Goal: Contribute content: Add original content to the website for others to see

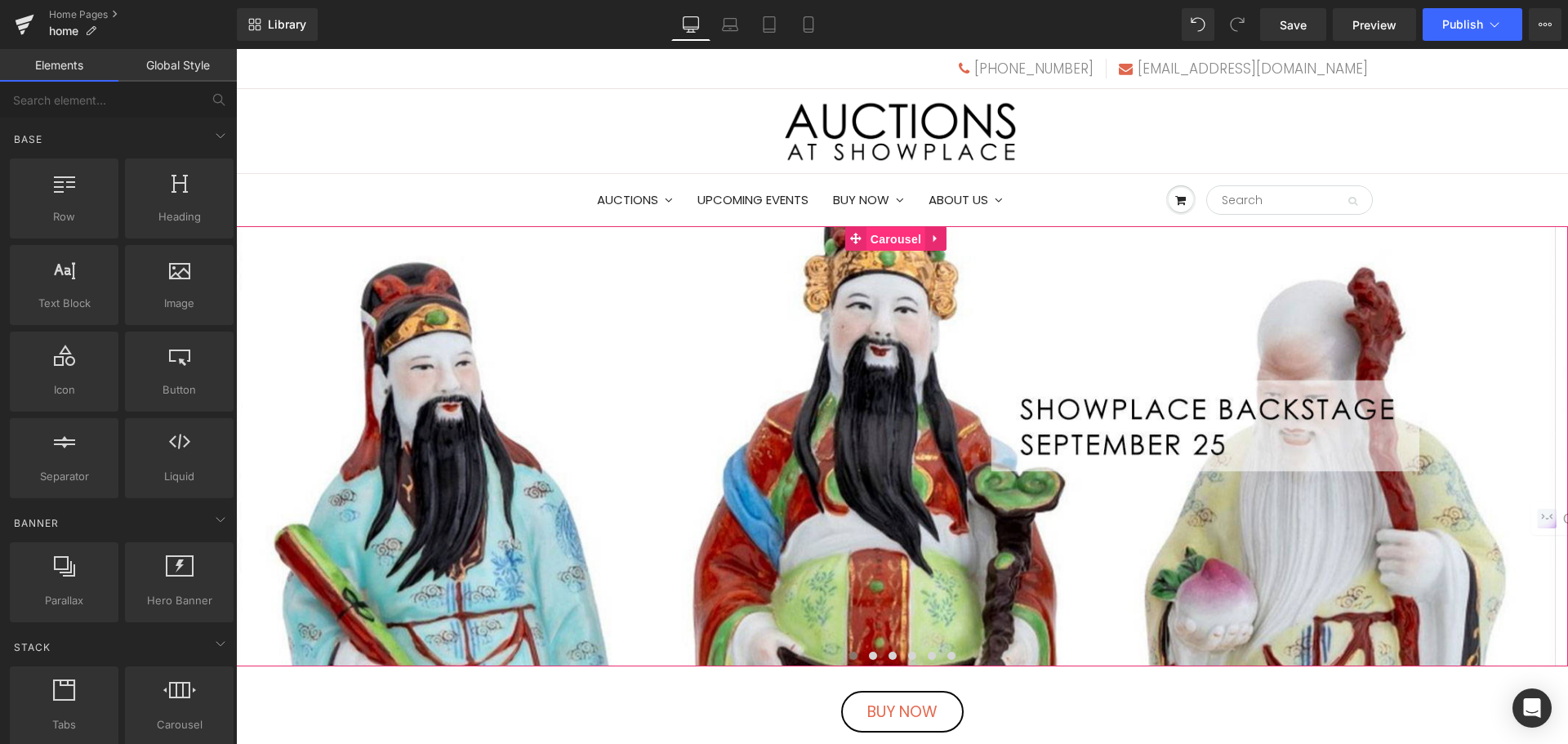
click at [887, 245] on span "Carousel" at bounding box center [896, 240] width 59 height 25
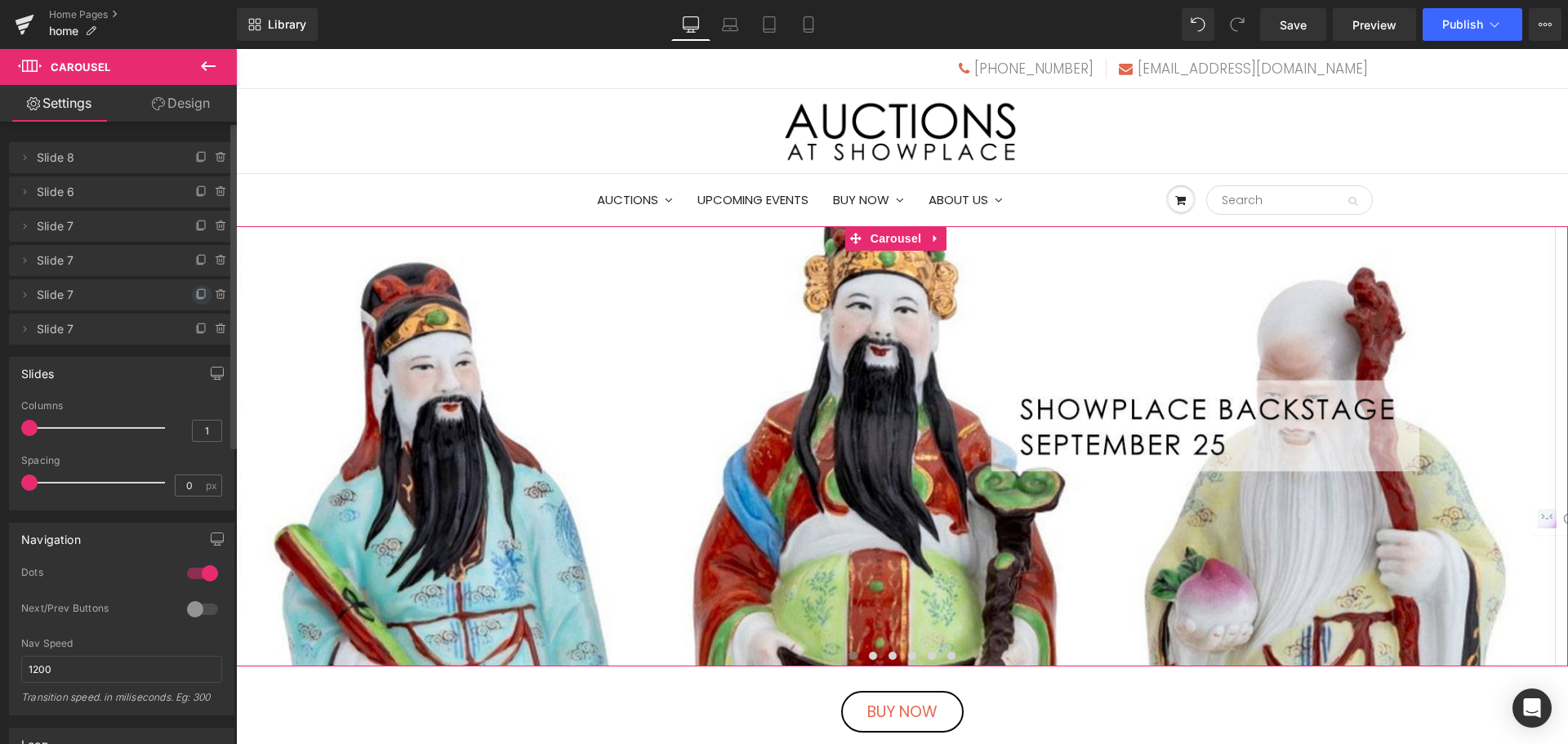
click at [195, 298] on icon at bounding box center [202, 295] width 13 height 13
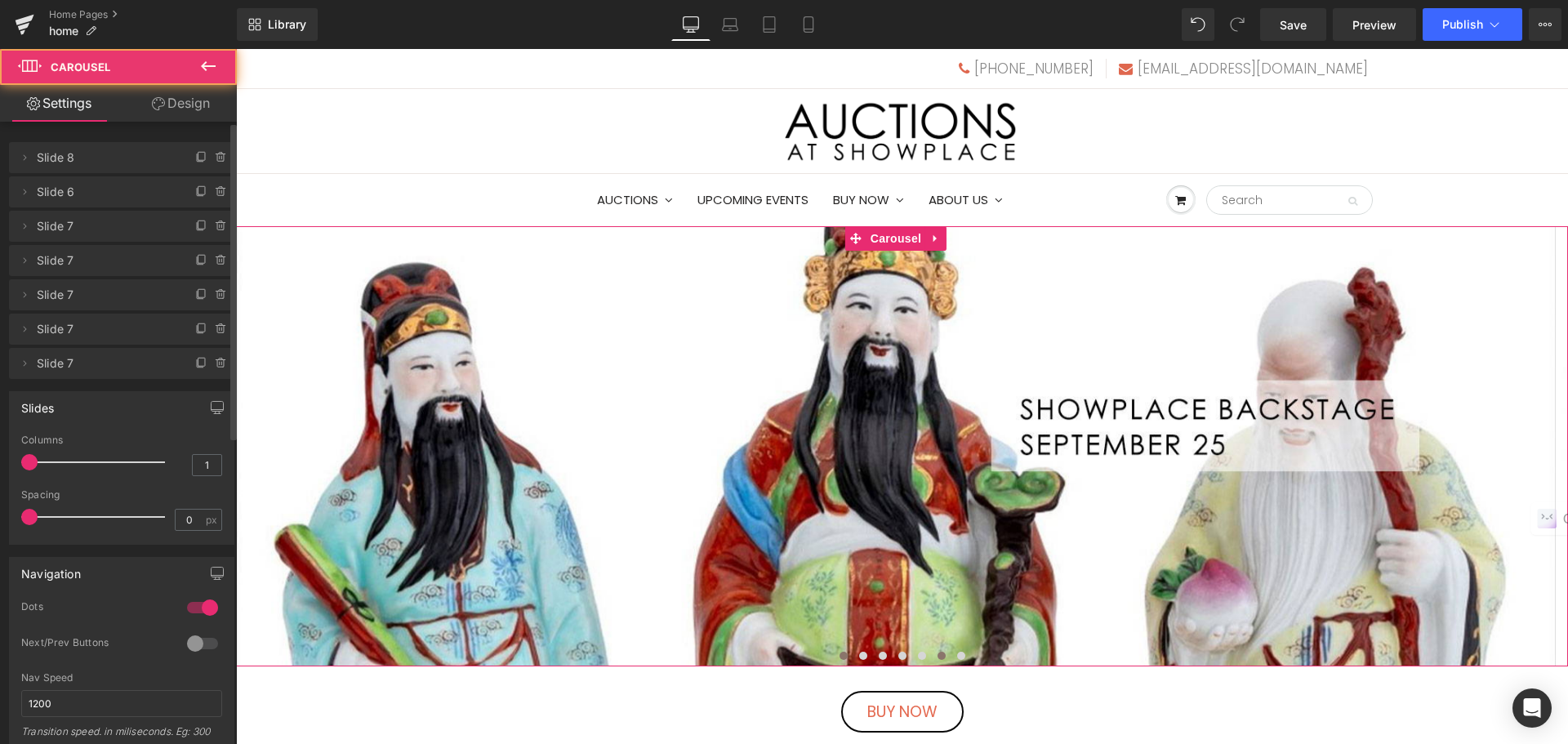
click at [937, 656] on span at bounding box center [941, 656] width 8 height 8
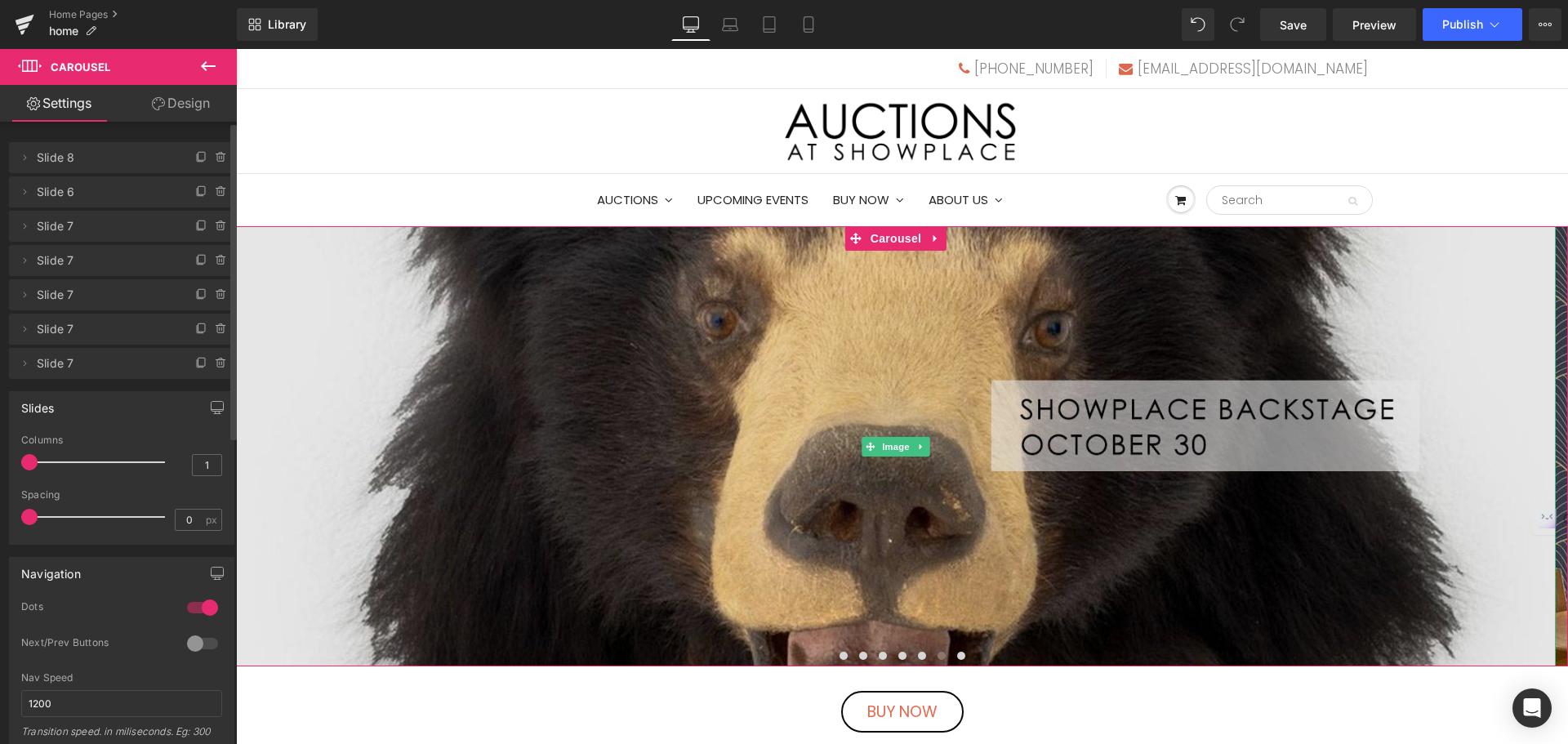
click at [970, 421] on img at bounding box center [896, 446] width 1320 height 440
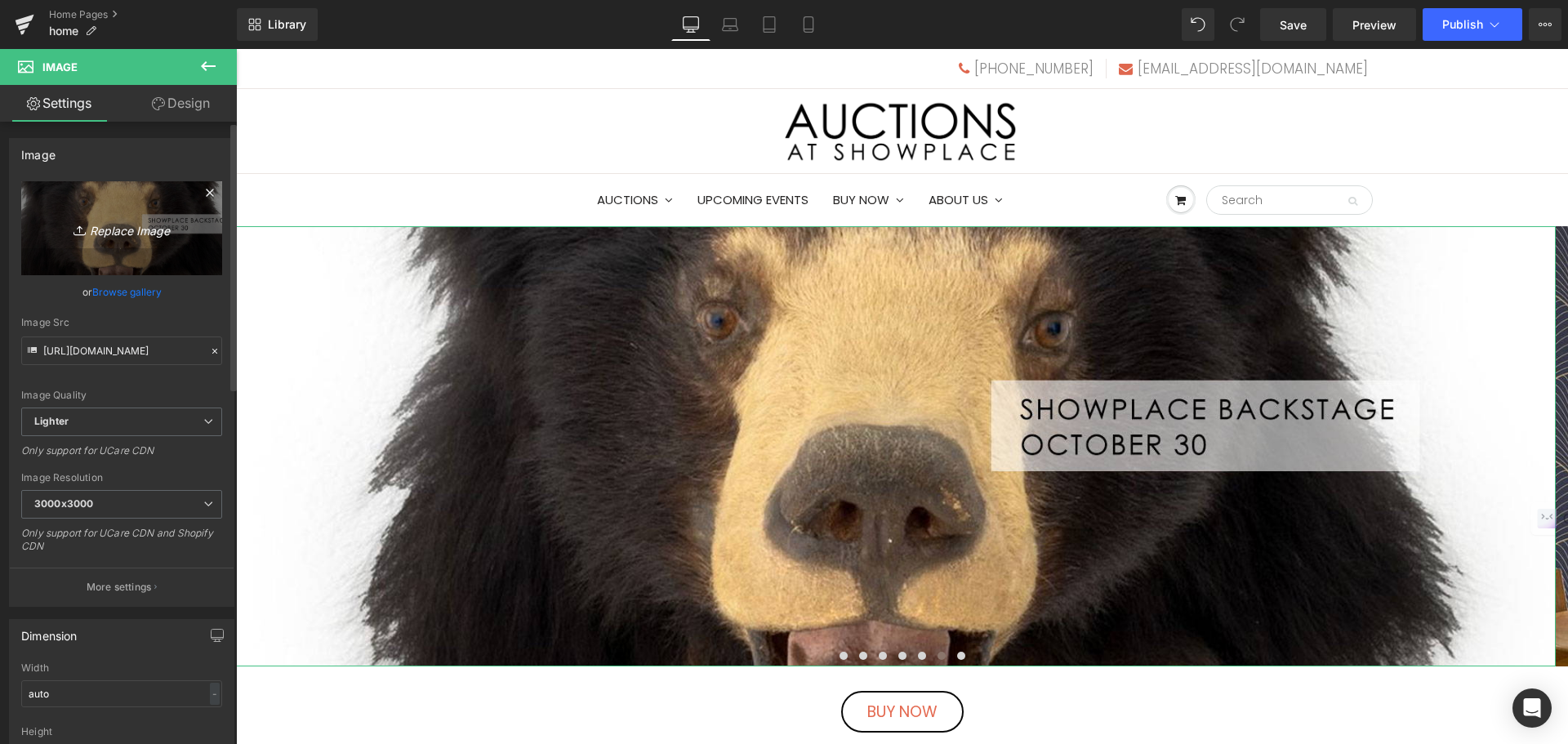
click at [150, 224] on icon "Replace Image" at bounding box center [122, 228] width 131 height 20
type input "C:\fakepath\oct30S.jpg"
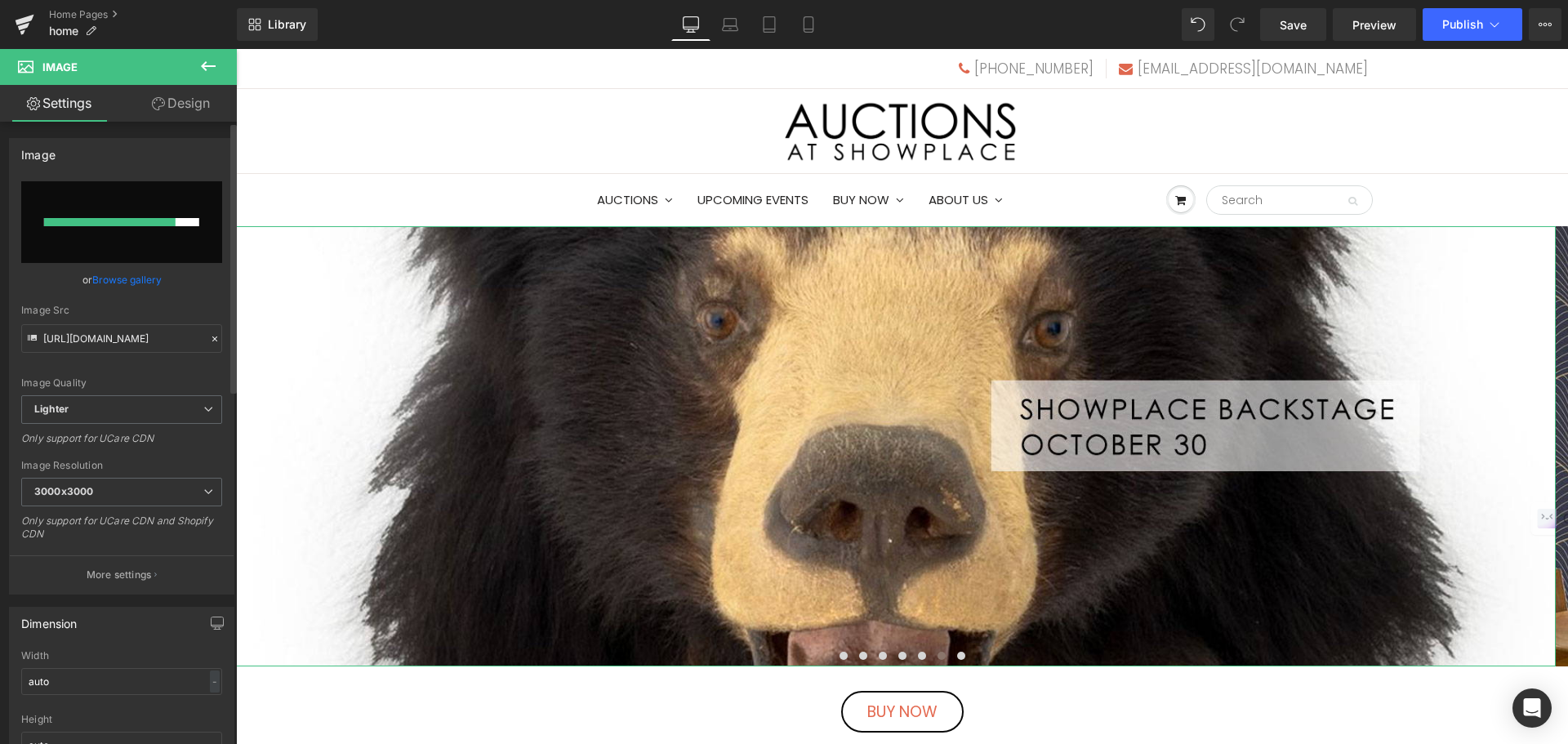
click at [150, 275] on link "Browse gallery" at bounding box center [127, 280] width 70 height 29
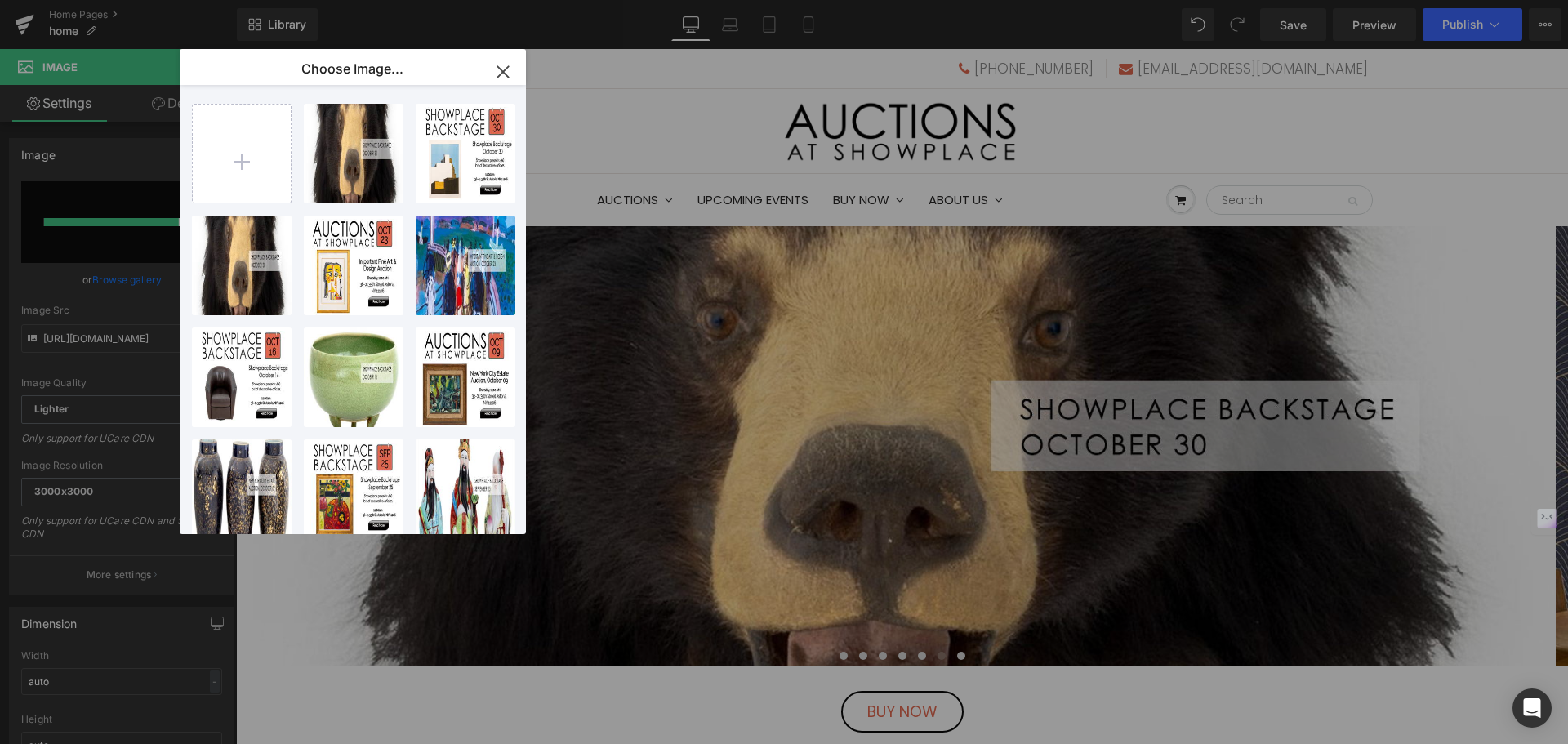
click at [500, 70] on icon "button" at bounding box center [503, 72] width 26 height 26
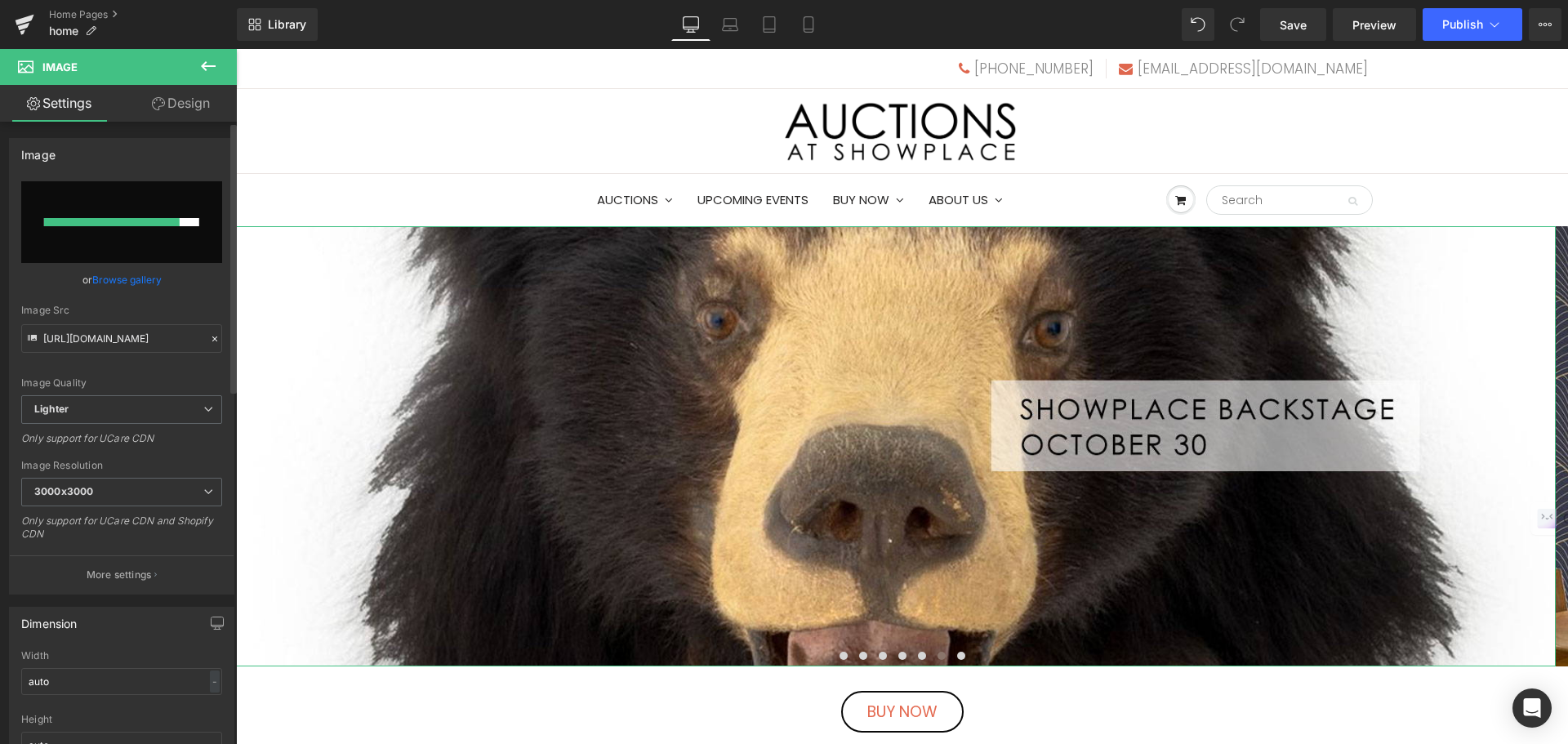
click at [121, 276] on link "Browse gallery" at bounding box center [127, 280] width 70 height 29
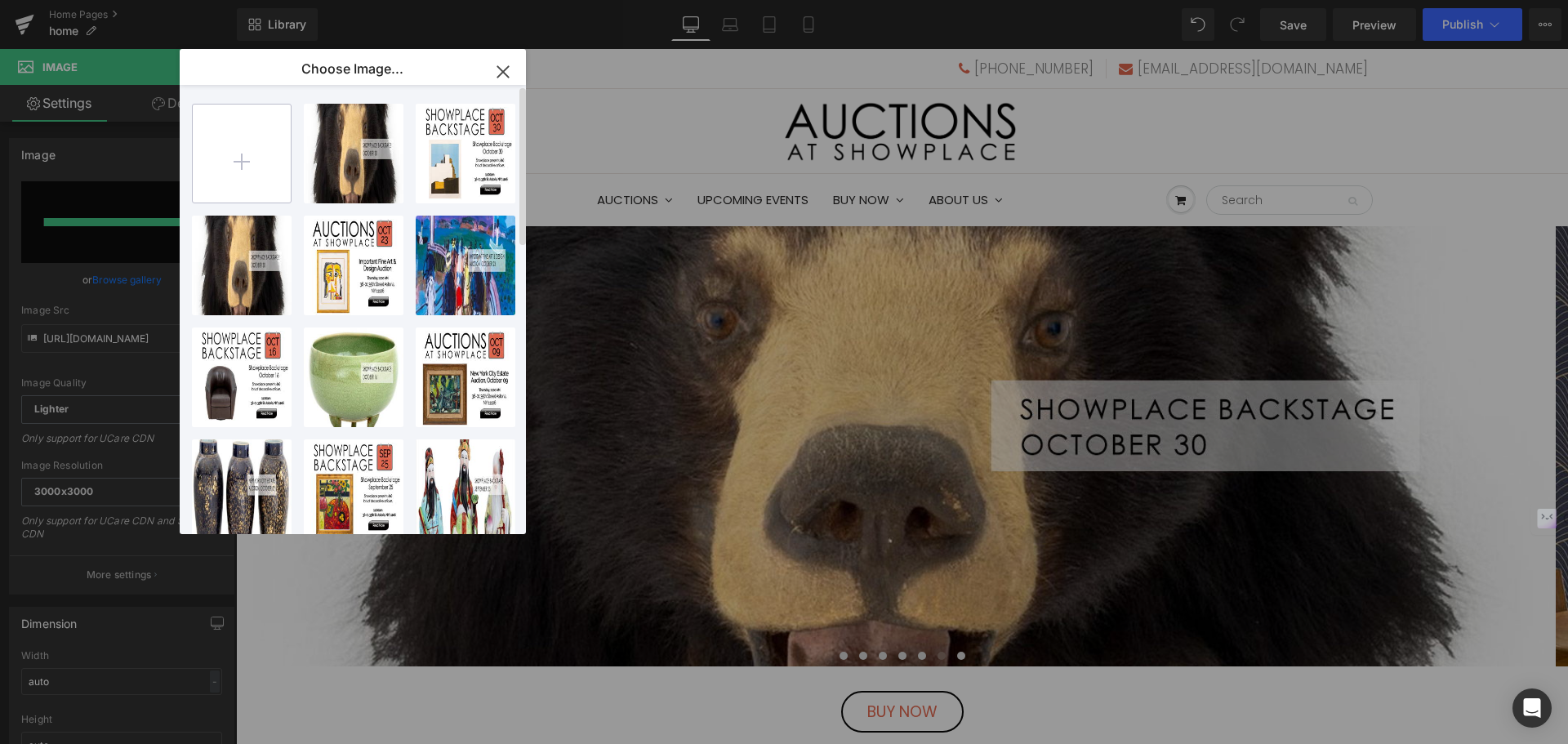
click at [240, 166] on input "file" at bounding box center [242, 154] width 98 height 98
type input "C:\fakepath\raw_Page_2.jpg"
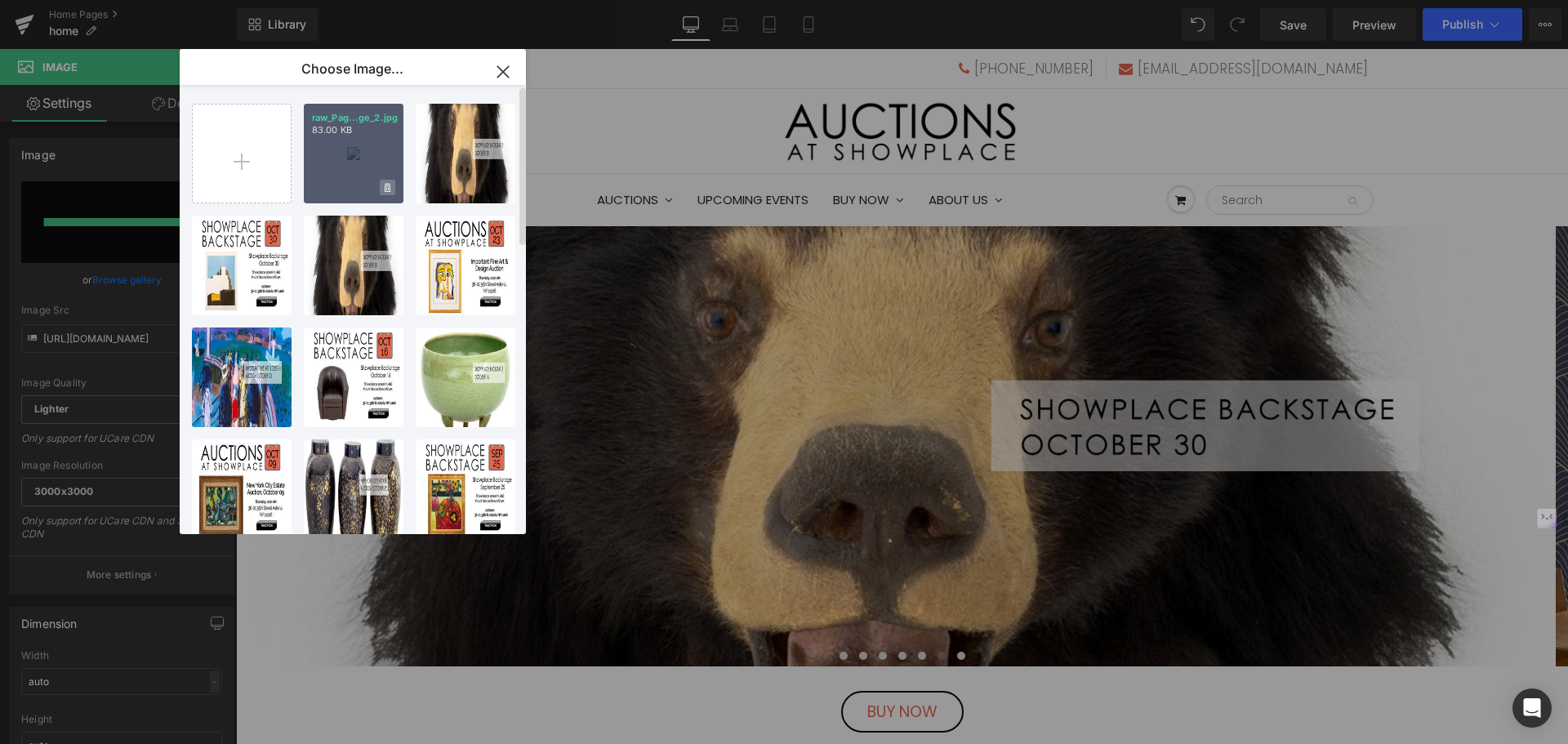
click at [383, 182] on span at bounding box center [387, 187] width 16 height 16
click at [335, 187] on span "Yes" at bounding box center [332, 187] width 41 height 17
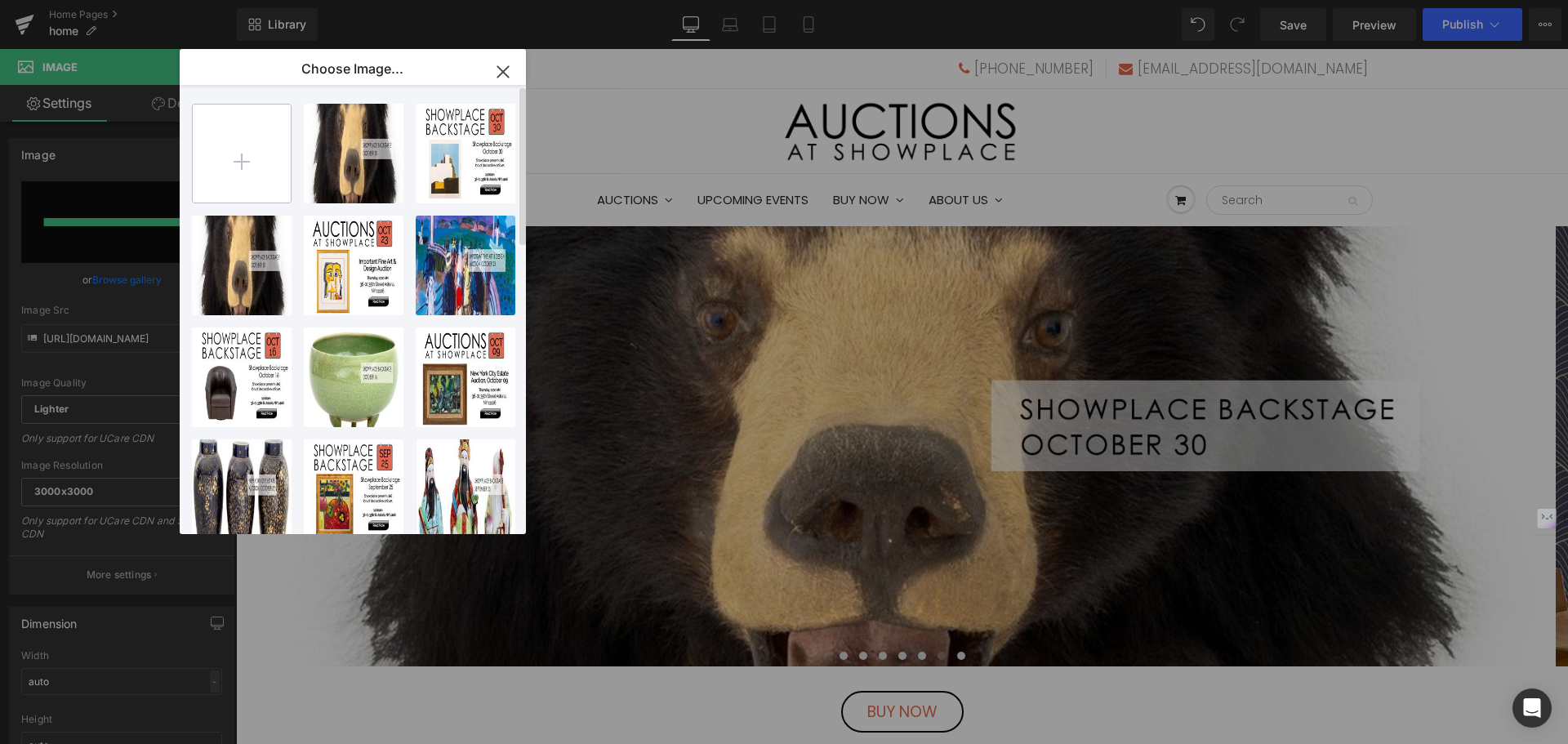
click at [251, 159] on input "file" at bounding box center [242, 154] width 98 height 98
type input "C:\fakepath\nov6s.jpg"
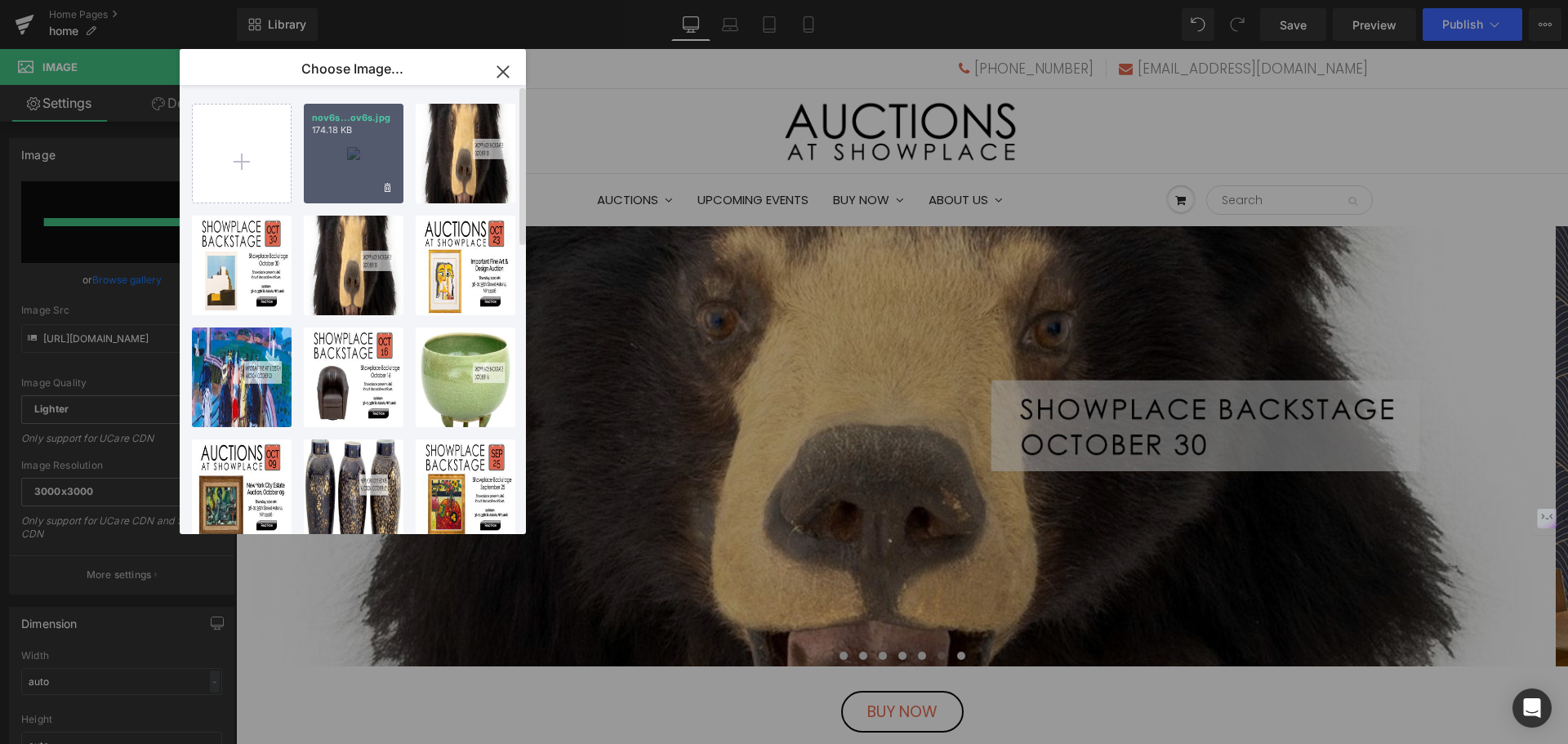
click at [358, 162] on div "nov6s...ov6s.jpg 174.18 KB" at bounding box center [353, 154] width 100 height 100
type input "https://ucarecdn.com/b51bfa22-ffa9-4078-a0c5-5e7d1f6841d4/-/format/auto/-/previ…"
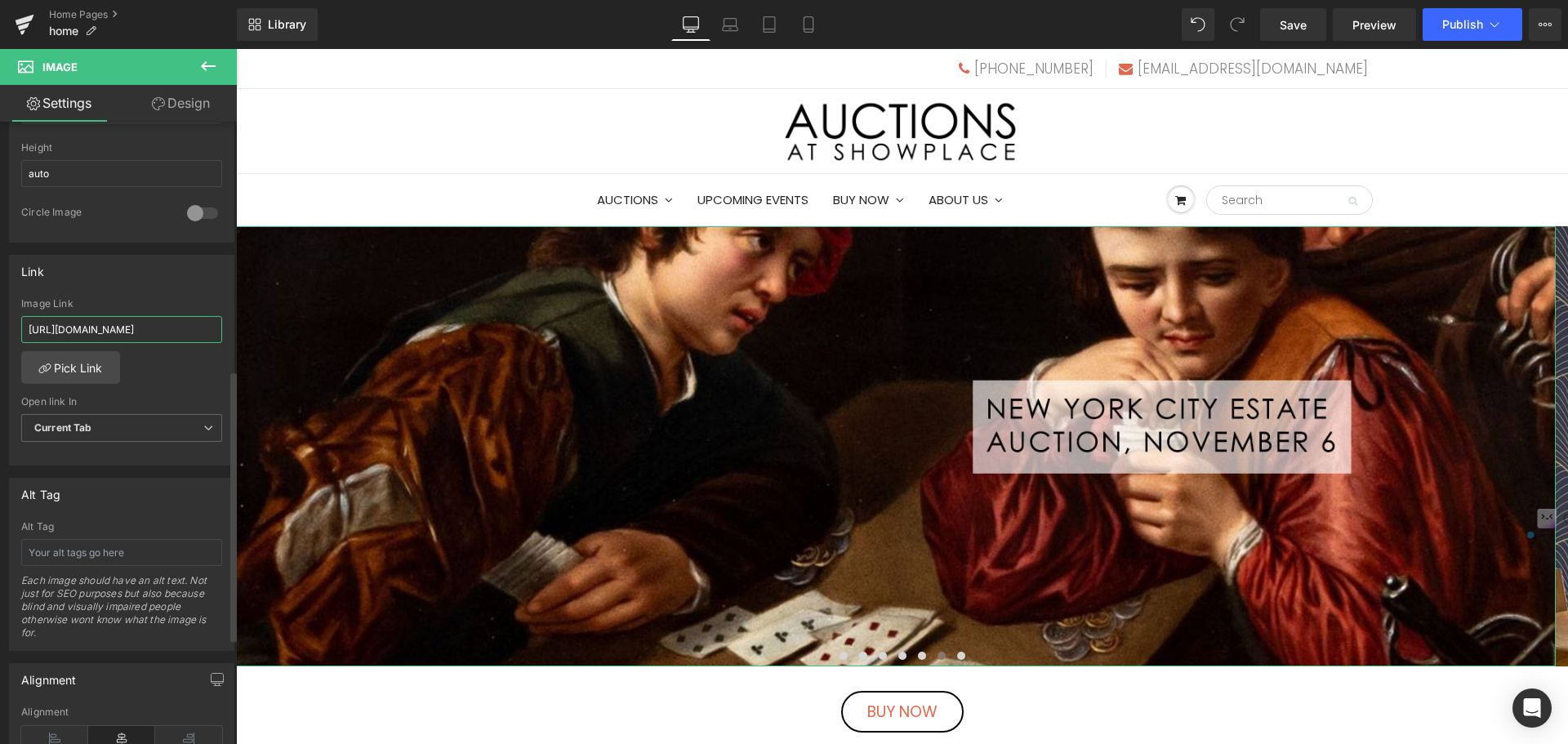
scroll to position [0, 272]
drag, startPoint x: 29, startPoint y: 329, endPoint x: 223, endPoint y: 344, distance: 194.6
click at [223, 344] on div "https://auctions.nyshowplace.com/auctions/4-I4RJZ2/showplace-backstage-auction-…" at bounding box center [122, 382] width 224 height 168
paste input "69KZW/new-york-city-estate-auction-november-6"
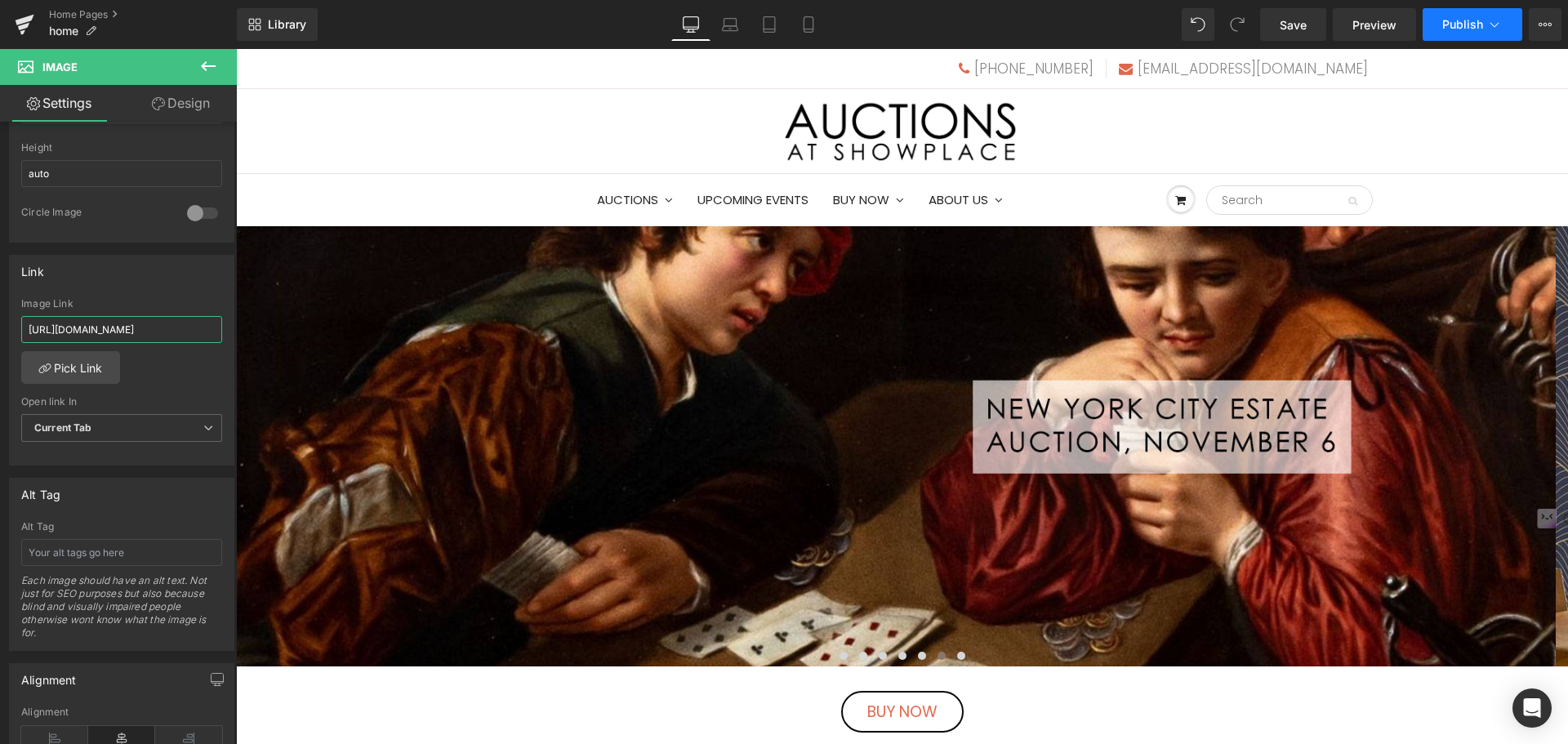
type input "[URL][DOMAIN_NAME]"
click at [1471, 16] on button "Publish" at bounding box center [1473, 25] width 100 height 33
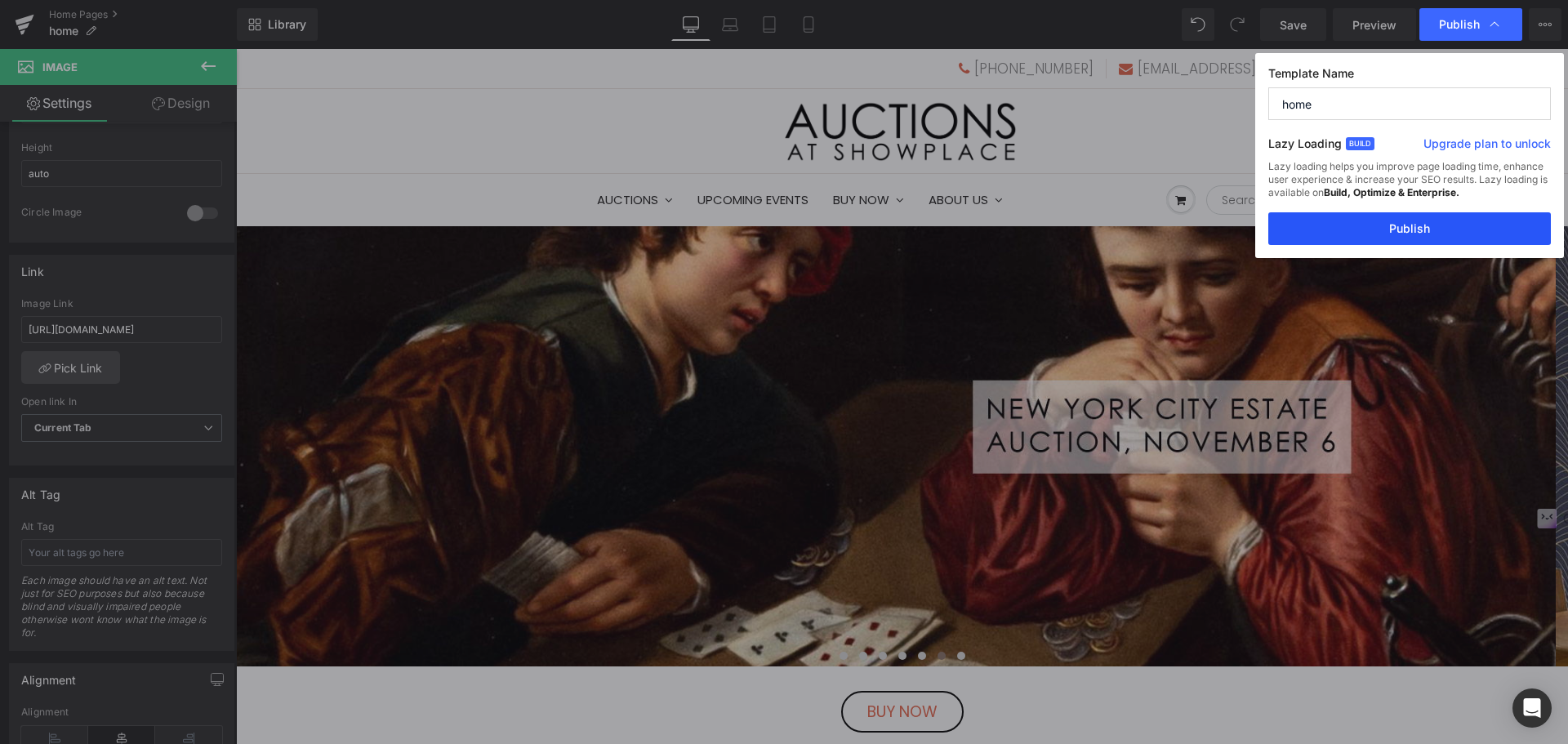
click at [1419, 216] on button "Publish" at bounding box center [1410, 229] width 283 height 33
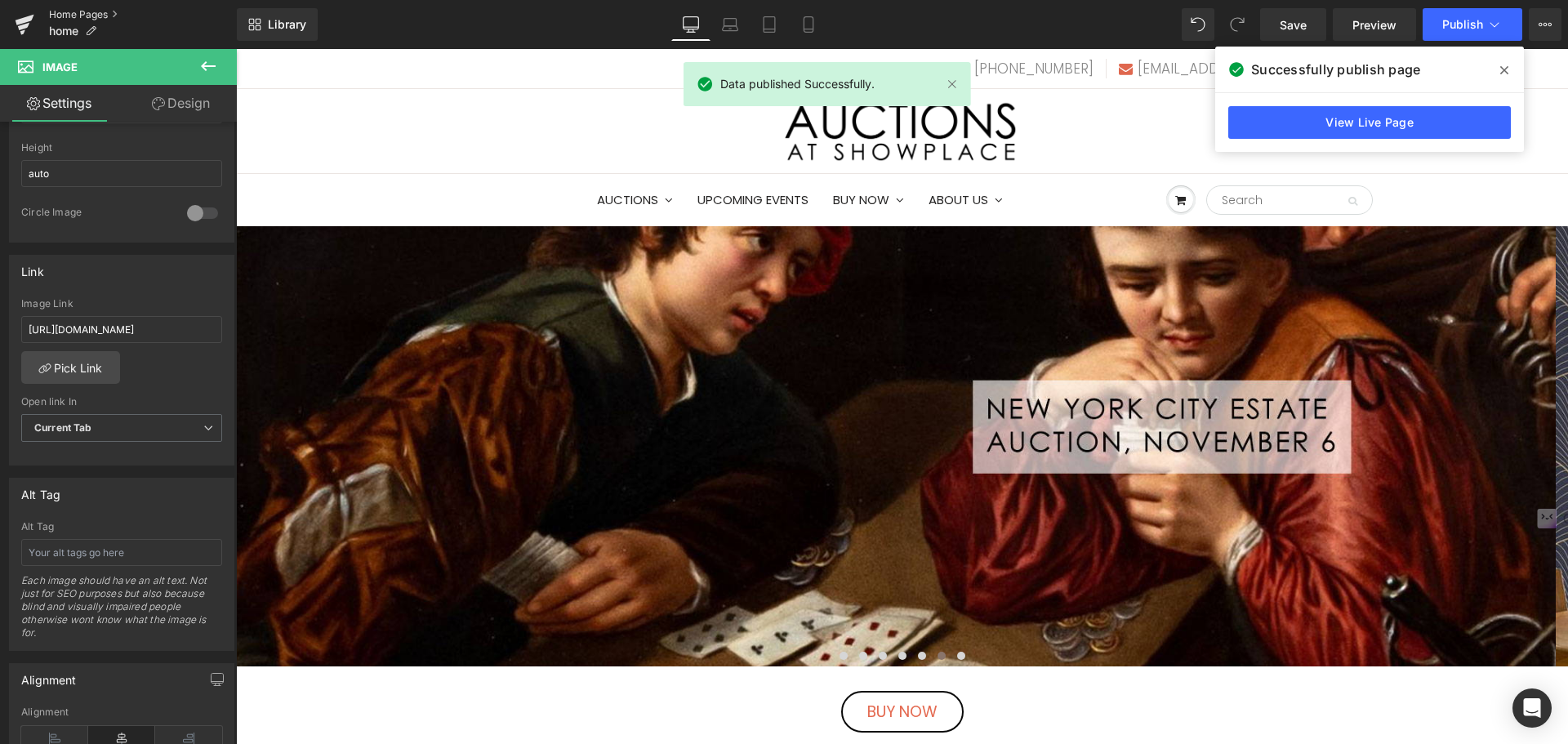
click at [100, 16] on link "Home Pages" at bounding box center [143, 15] width 188 height 13
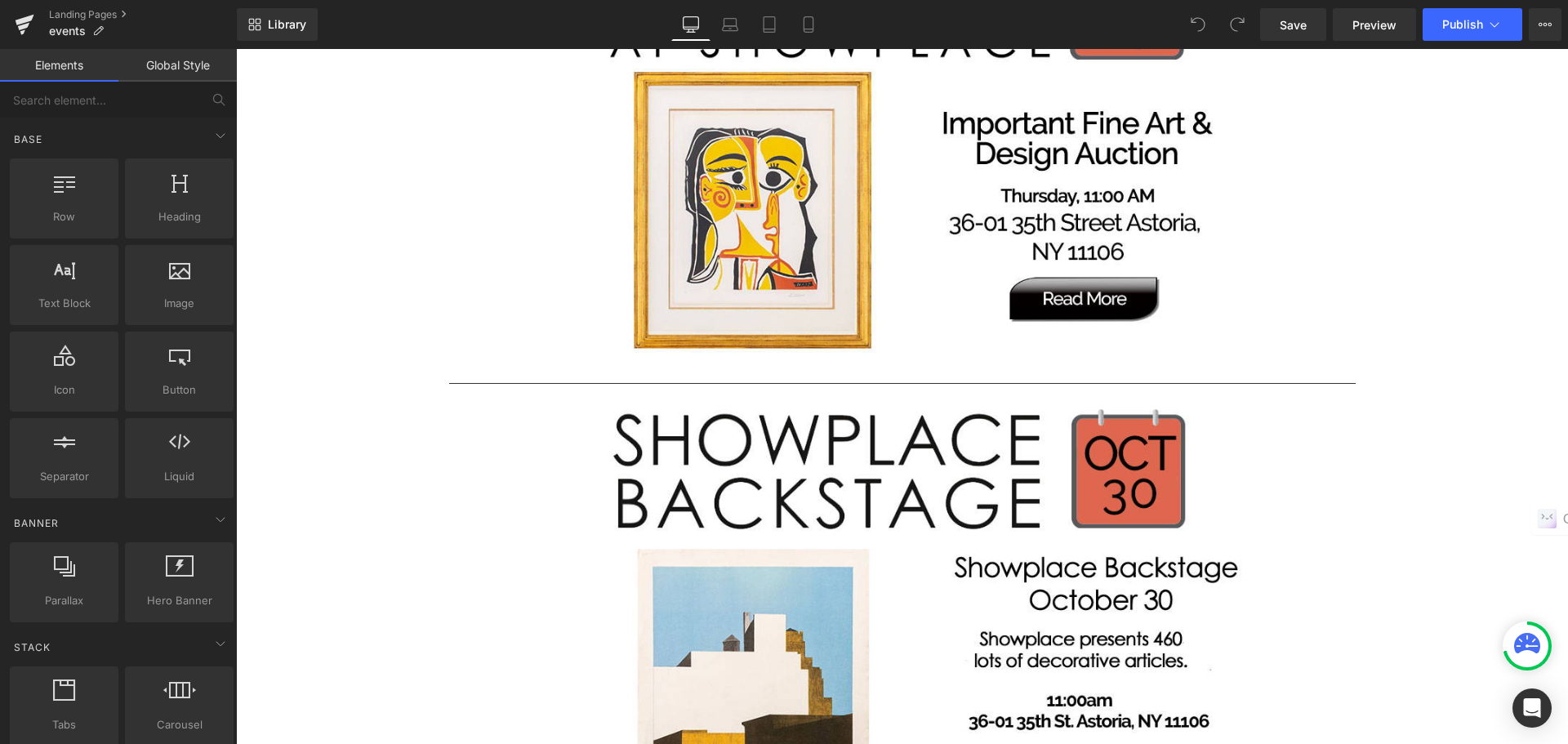
scroll to position [2776, 0]
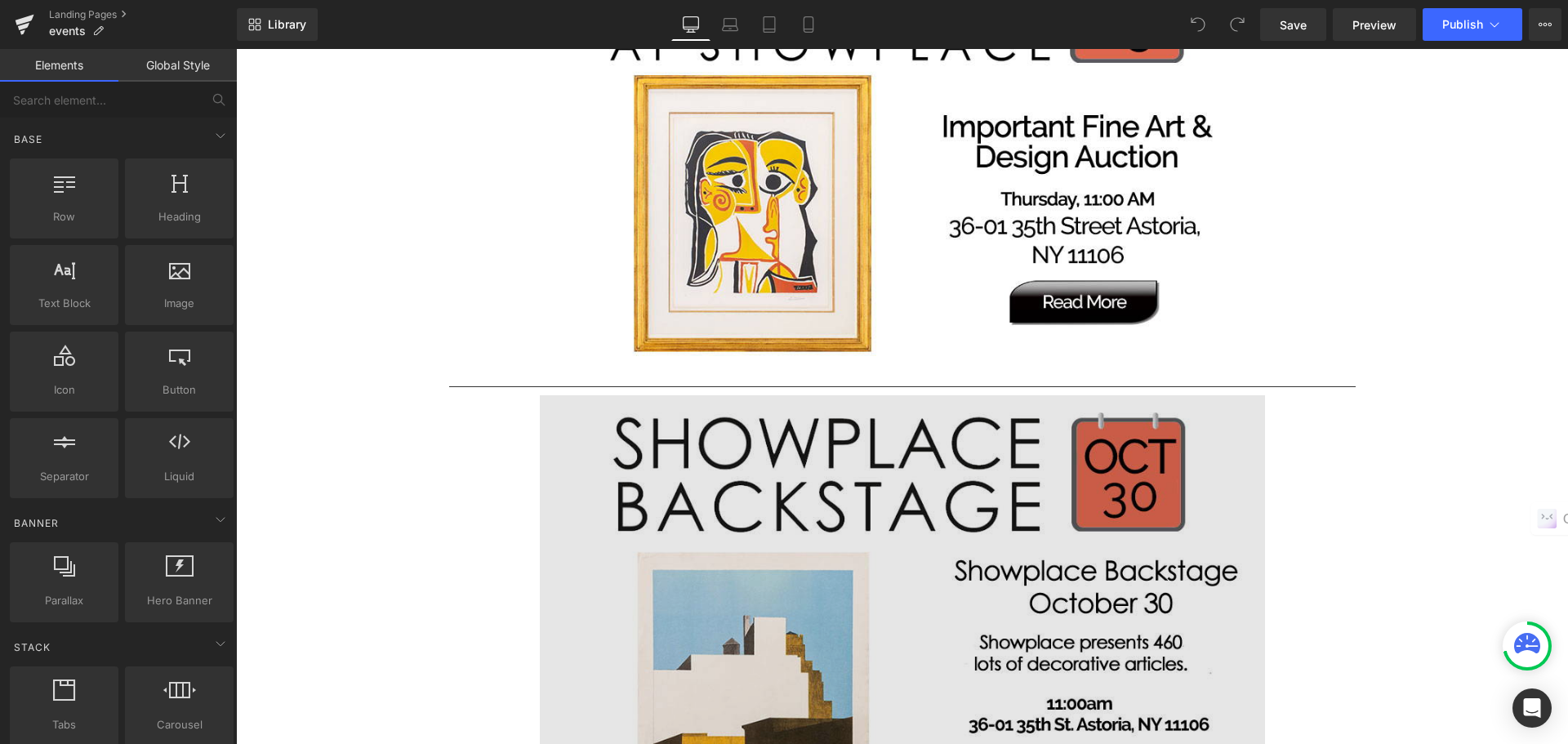
click at [964, 581] on img at bounding box center [902, 612] width 726 height 435
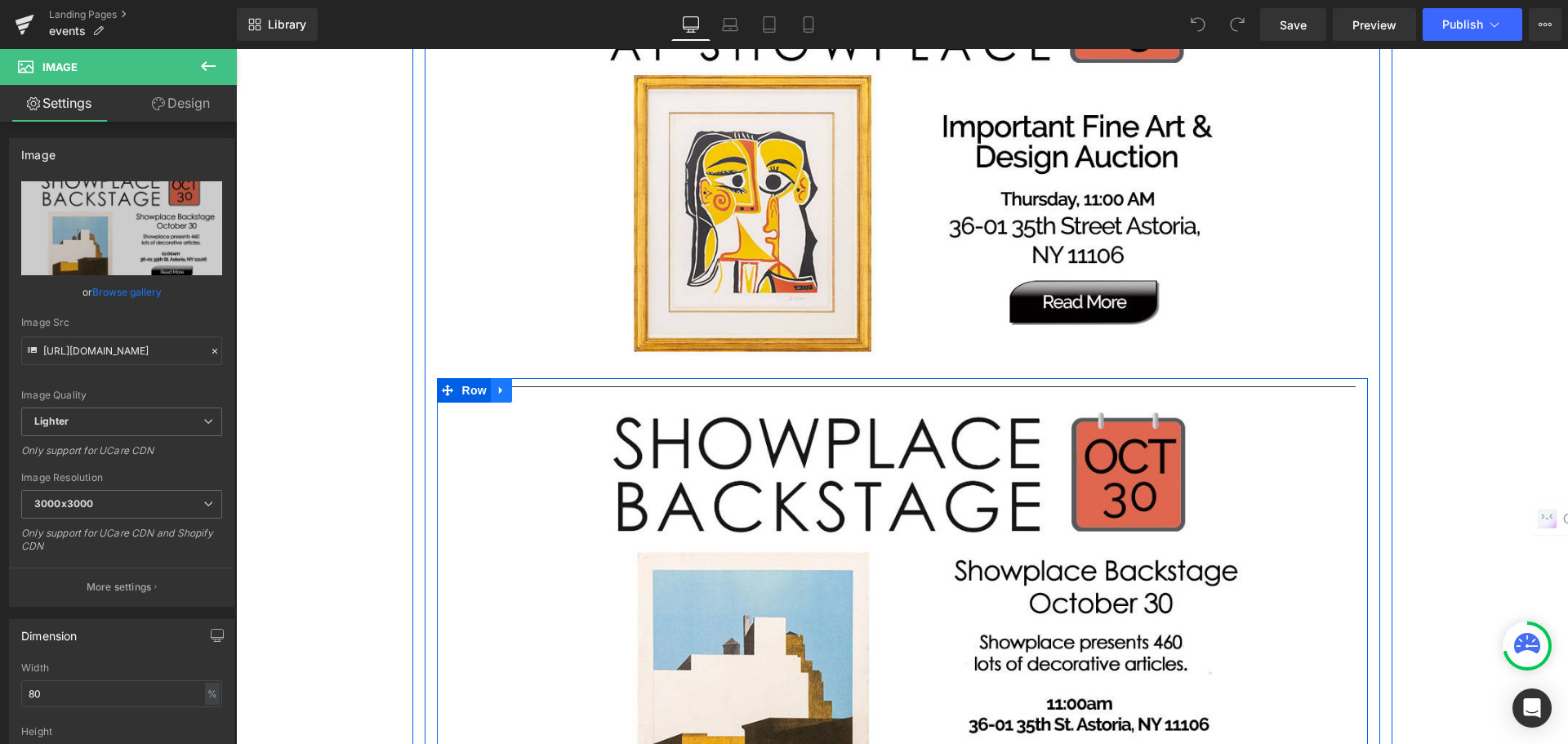
click at [496, 388] on icon at bounding box center [501, 389] width 11 height 12
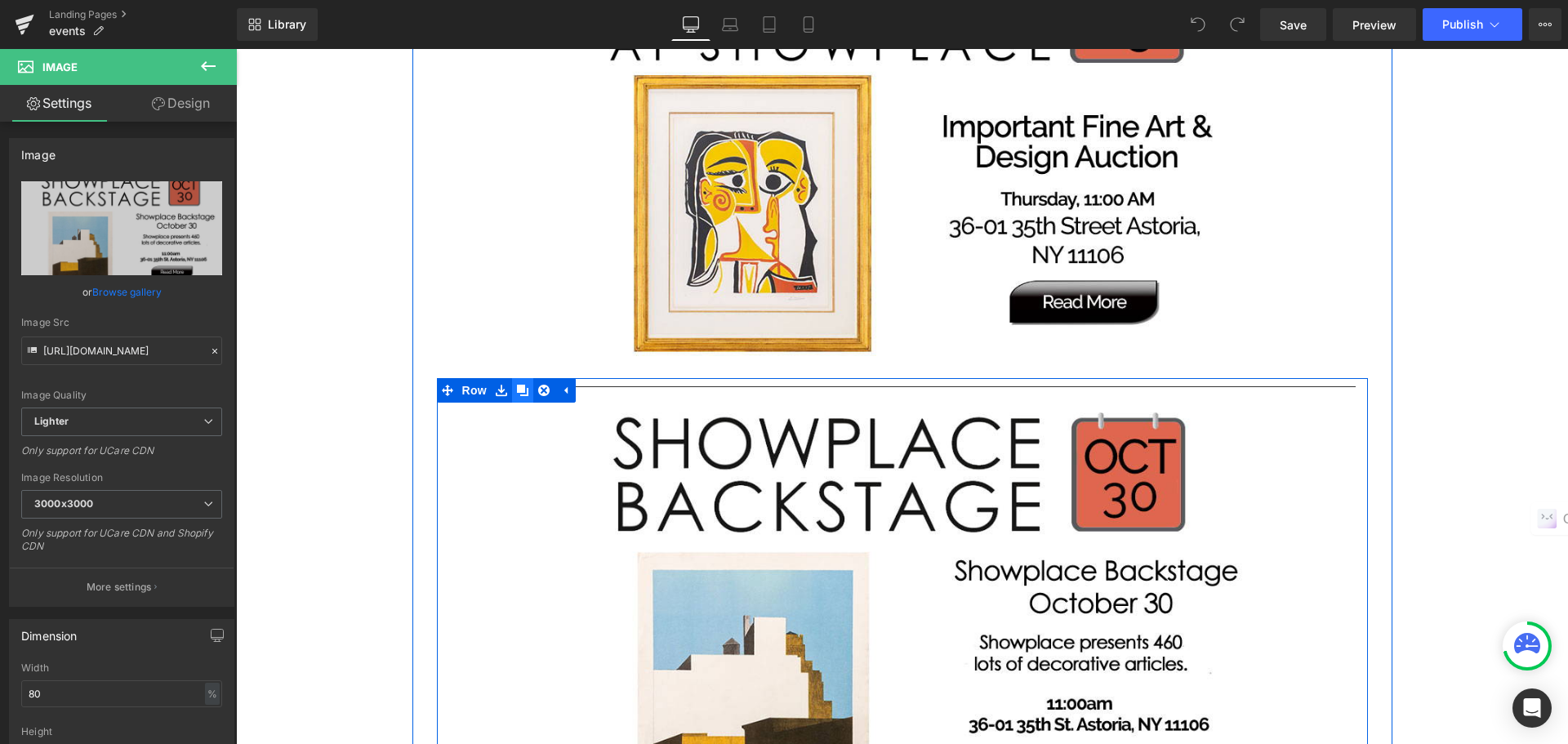
click at [518, 390] on icon at bounding box center [523, 390] width 11 height 11
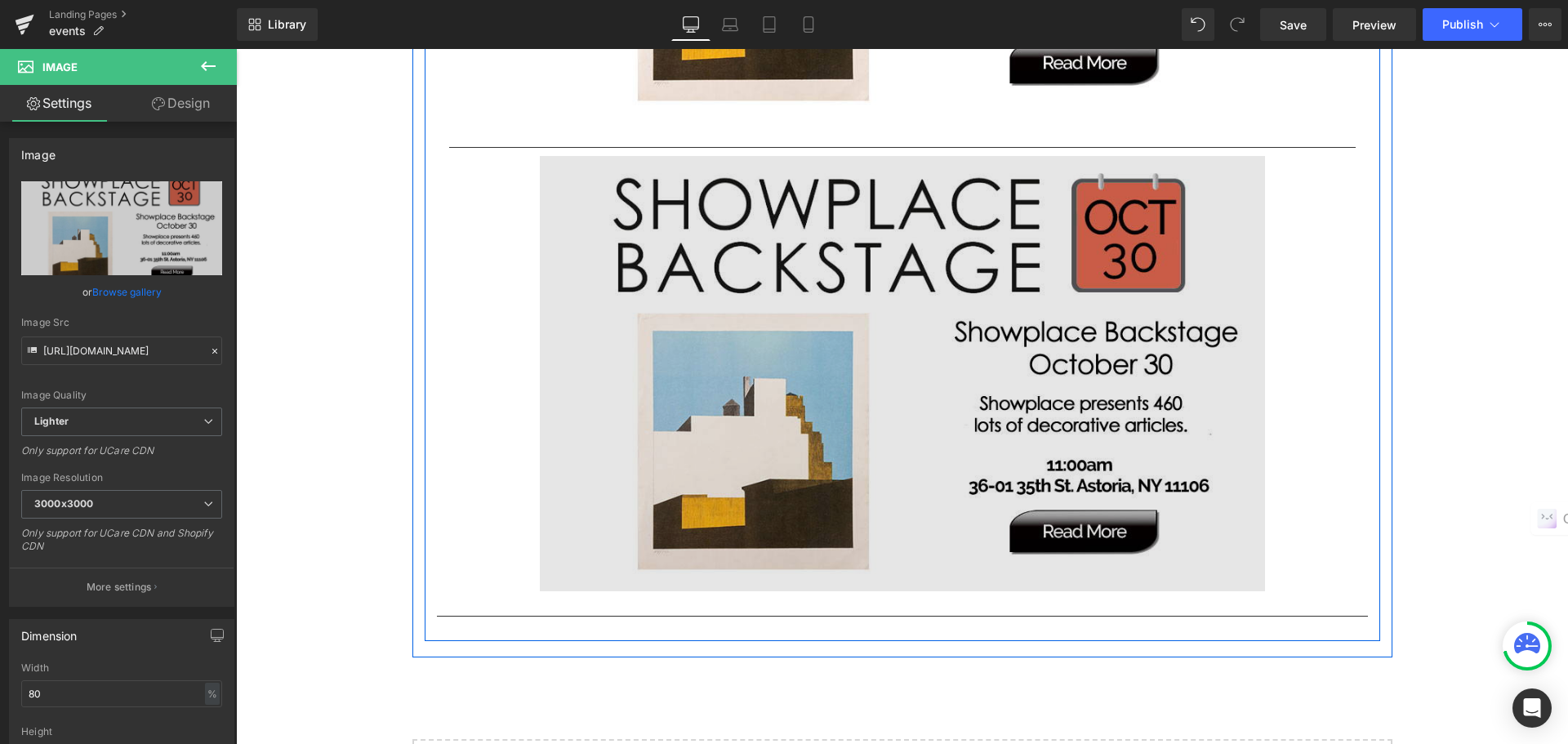
scroll to position [3507, 0]
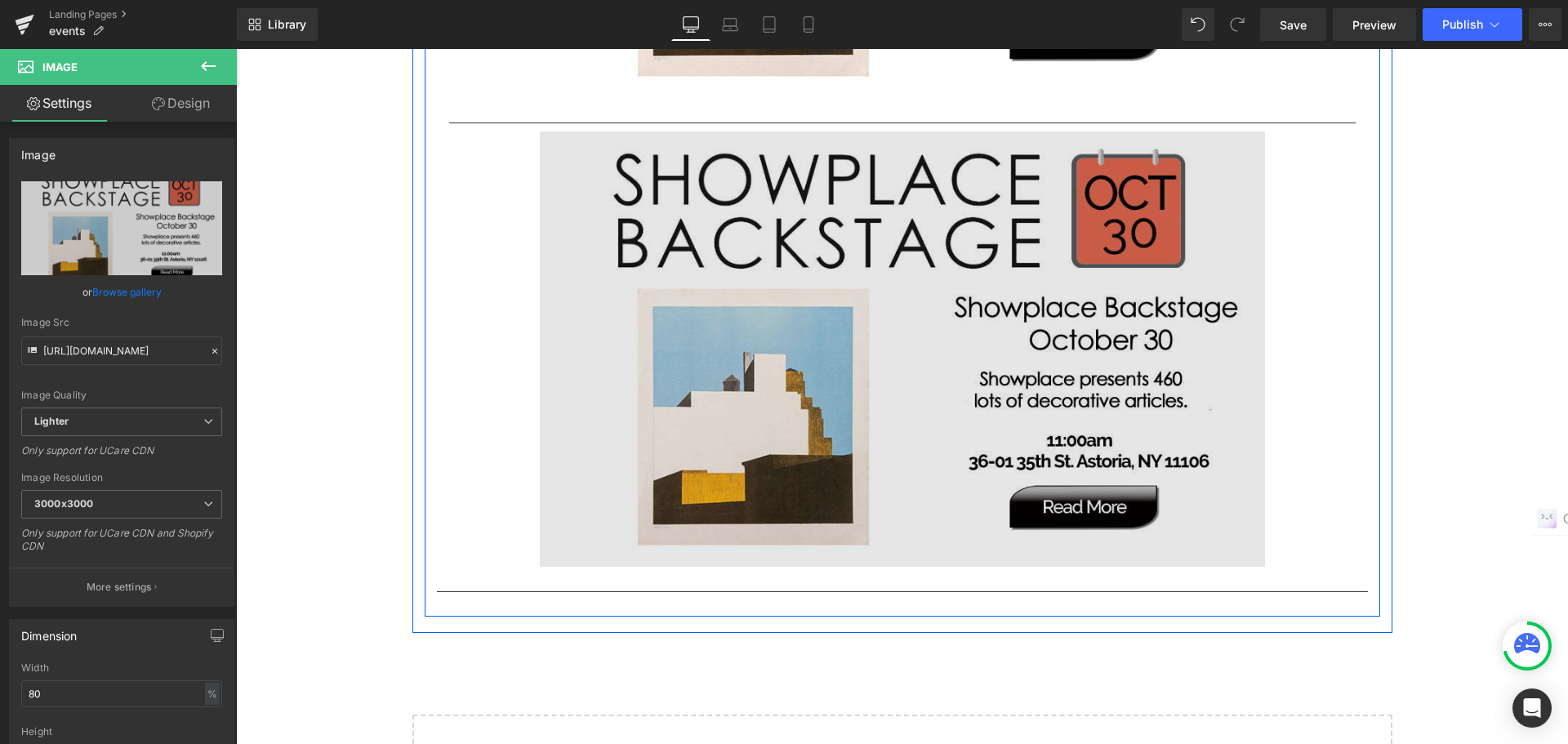
click at [735, 419] on img at bounding box center [902, 349] width 726 height 435
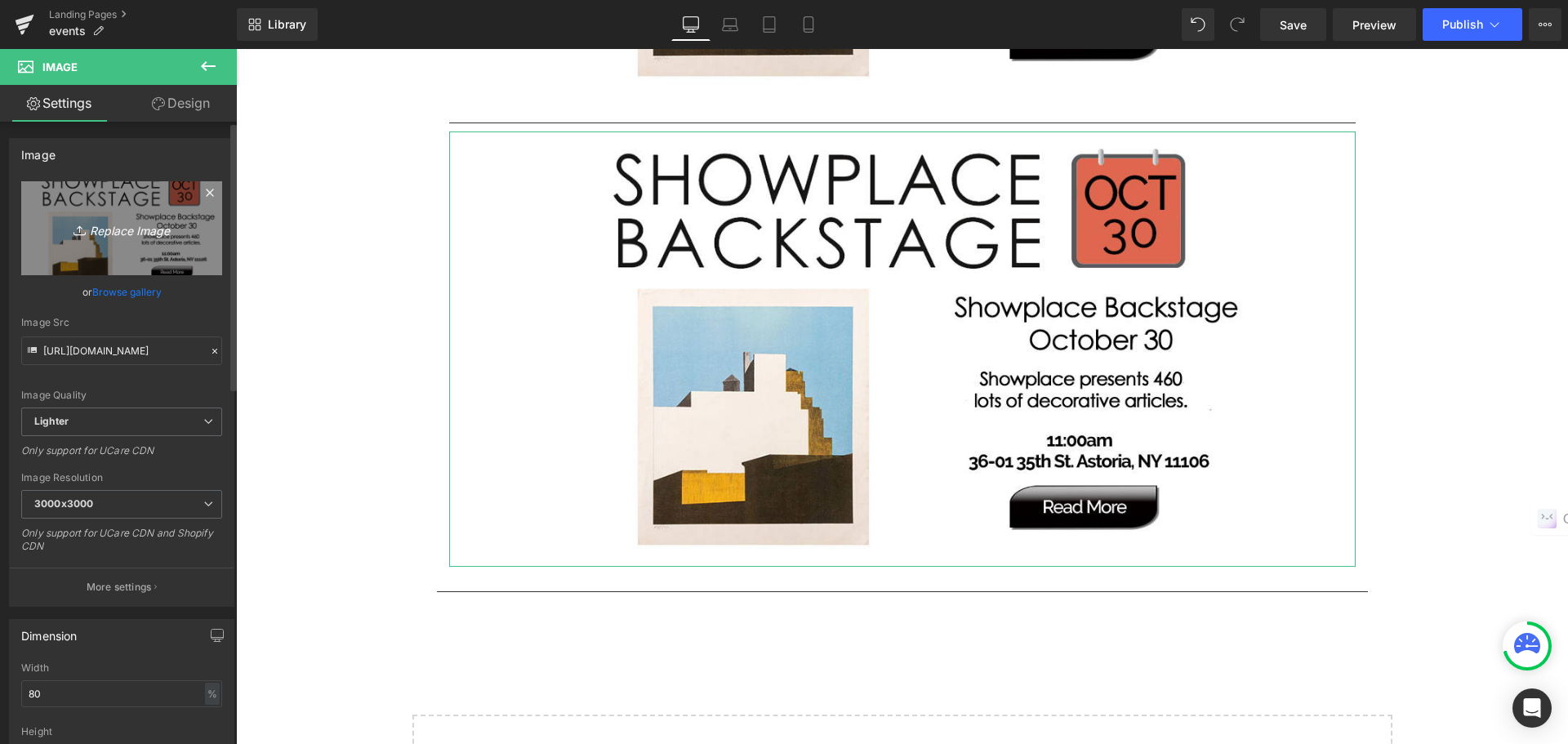
click at [74, 222] on icon at bounding box center [82, 231] width 16 height 16
type input "C:\fakepath\nov6E.jpg"
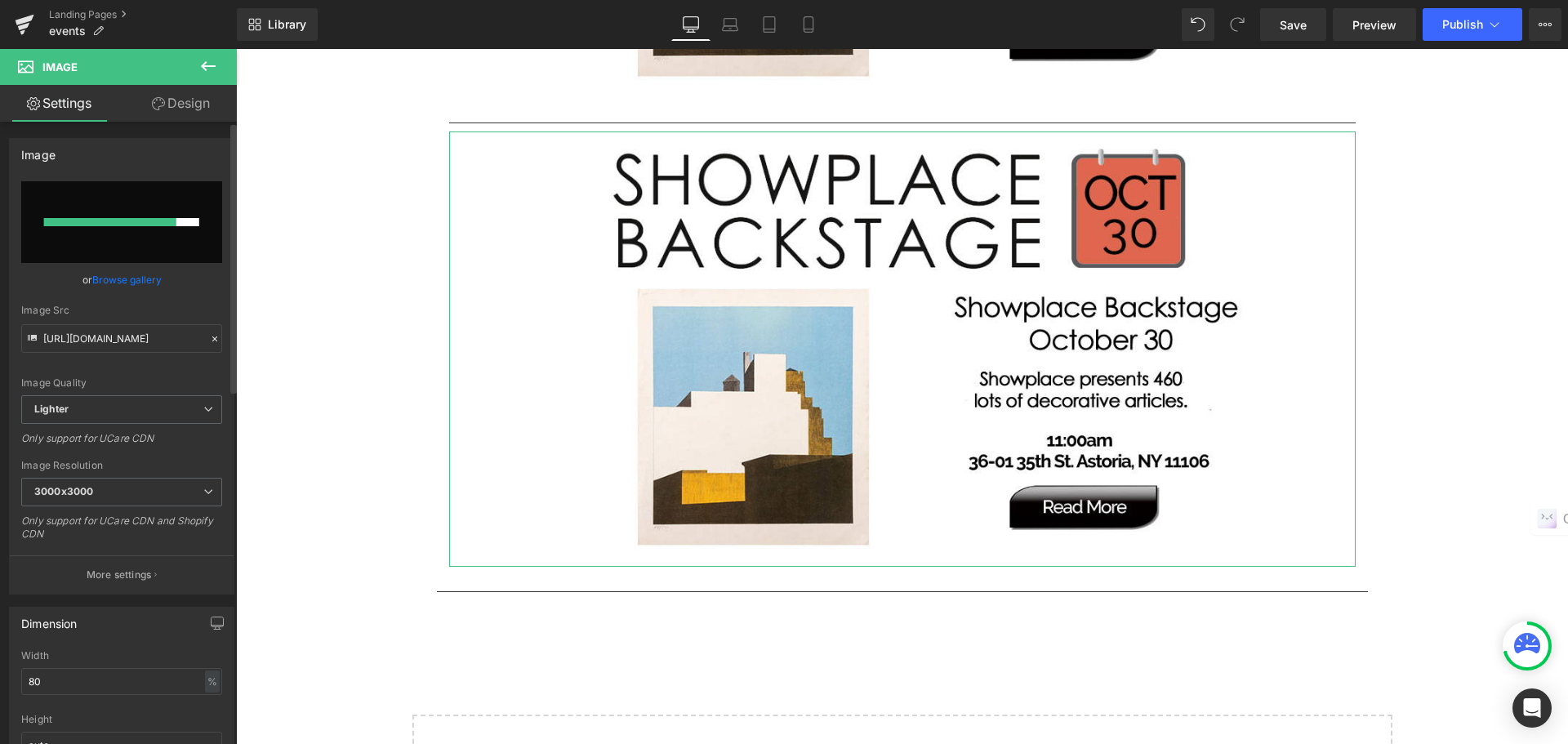
click at [137, 278] on link "Browse gallery" at bounding box center [127, 280] width 70 height 29
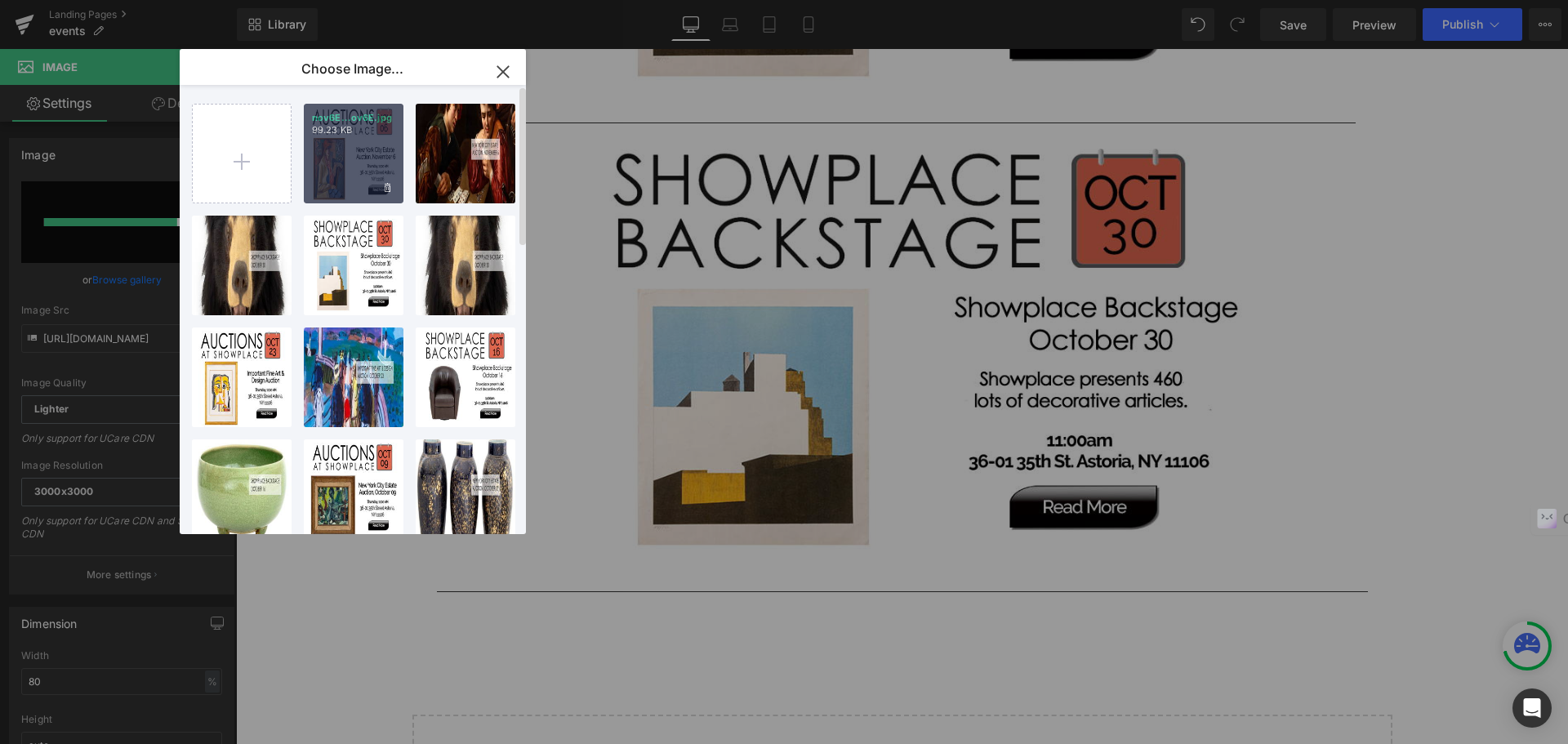
click at [340, 171] on div "nov6E...ov6E.jpg 99.23 KB" at bounding box center [353, 154] width 100 height 100
type input "[URL][DOMAIN_NAME]"
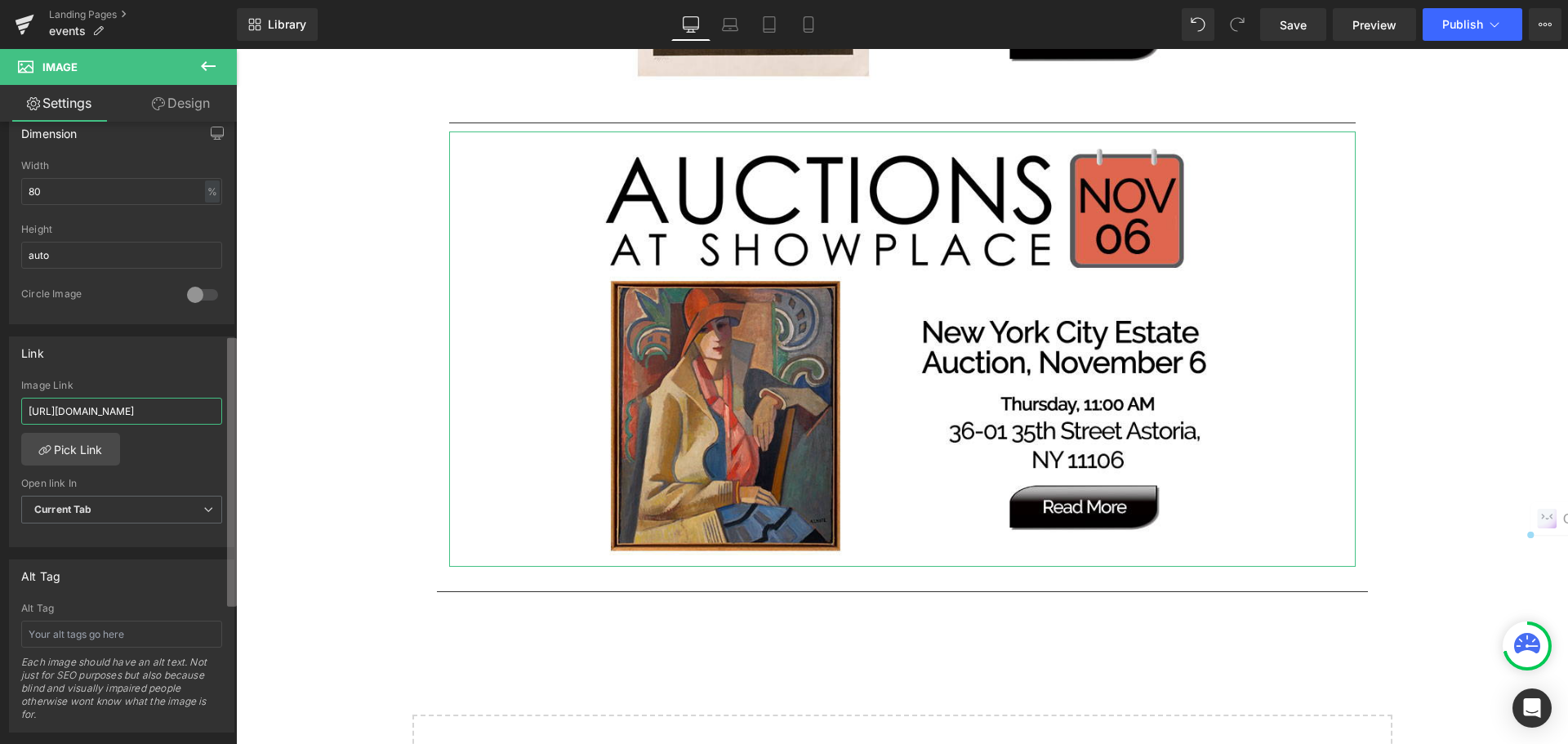
scroll to position [0, 272]
drag, startPoint x: 266, startPoint y: 461, endPoint x: 242, endPoint y: 415, distance: 51.9
paste input "69KZW/new-york-city-estate-auction-november-6"
type input "[URL][DOMAIN_NAME]"
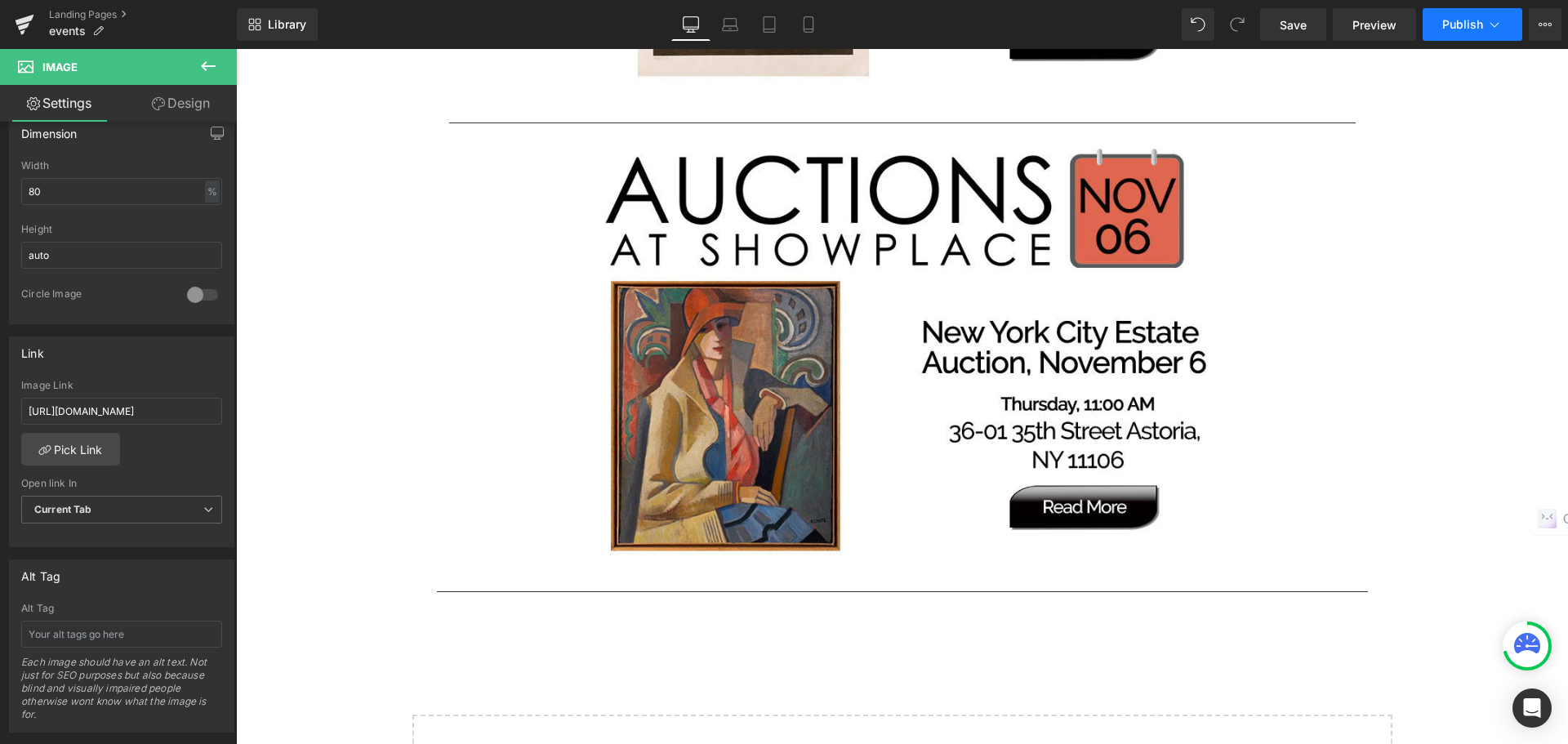
click at [1455, 20] on span "Publish" at bounding box center [1463, 25] width 41 height 13
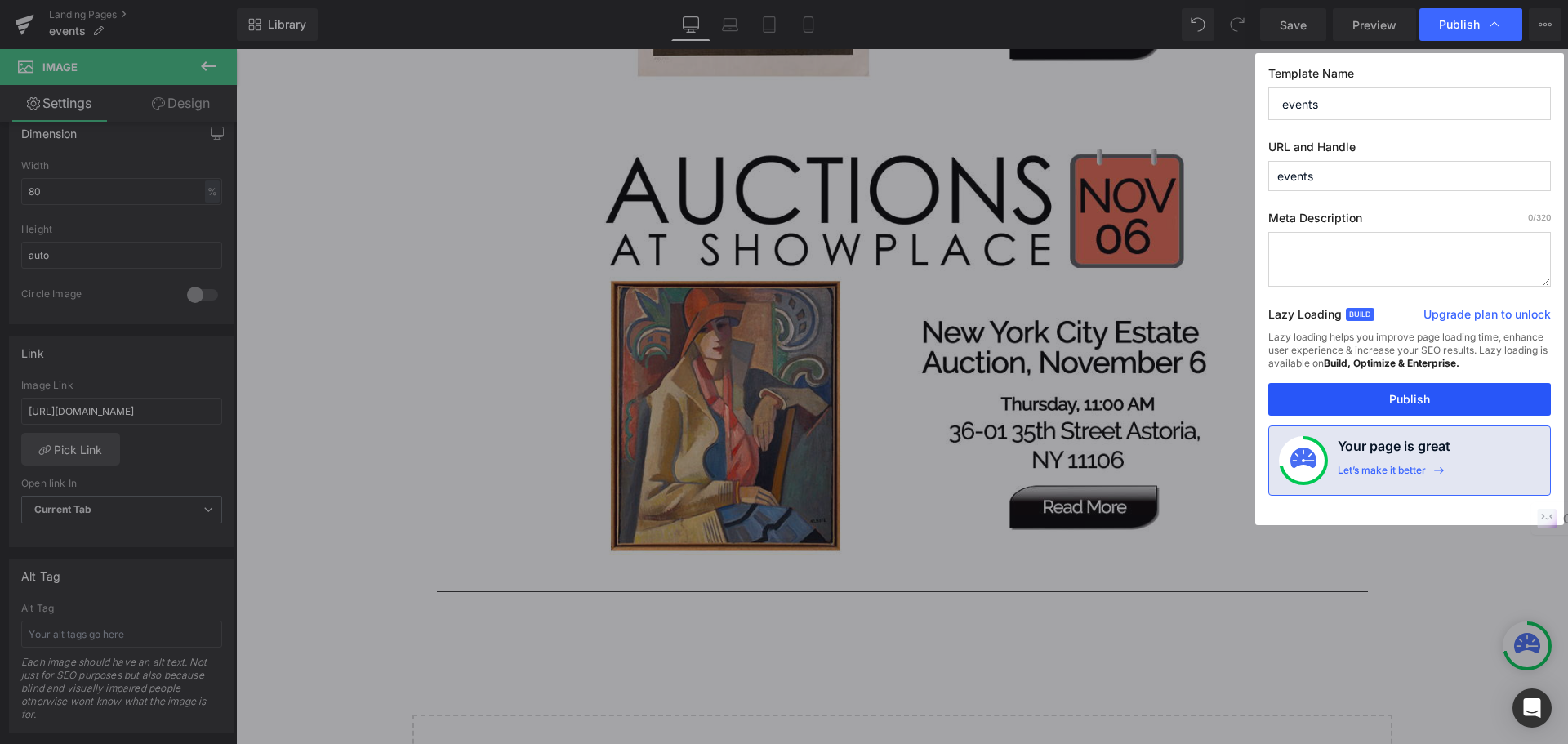
click at [1422, 383] on button "Publish" at bounding box center [1410, 399] width 283 height 33
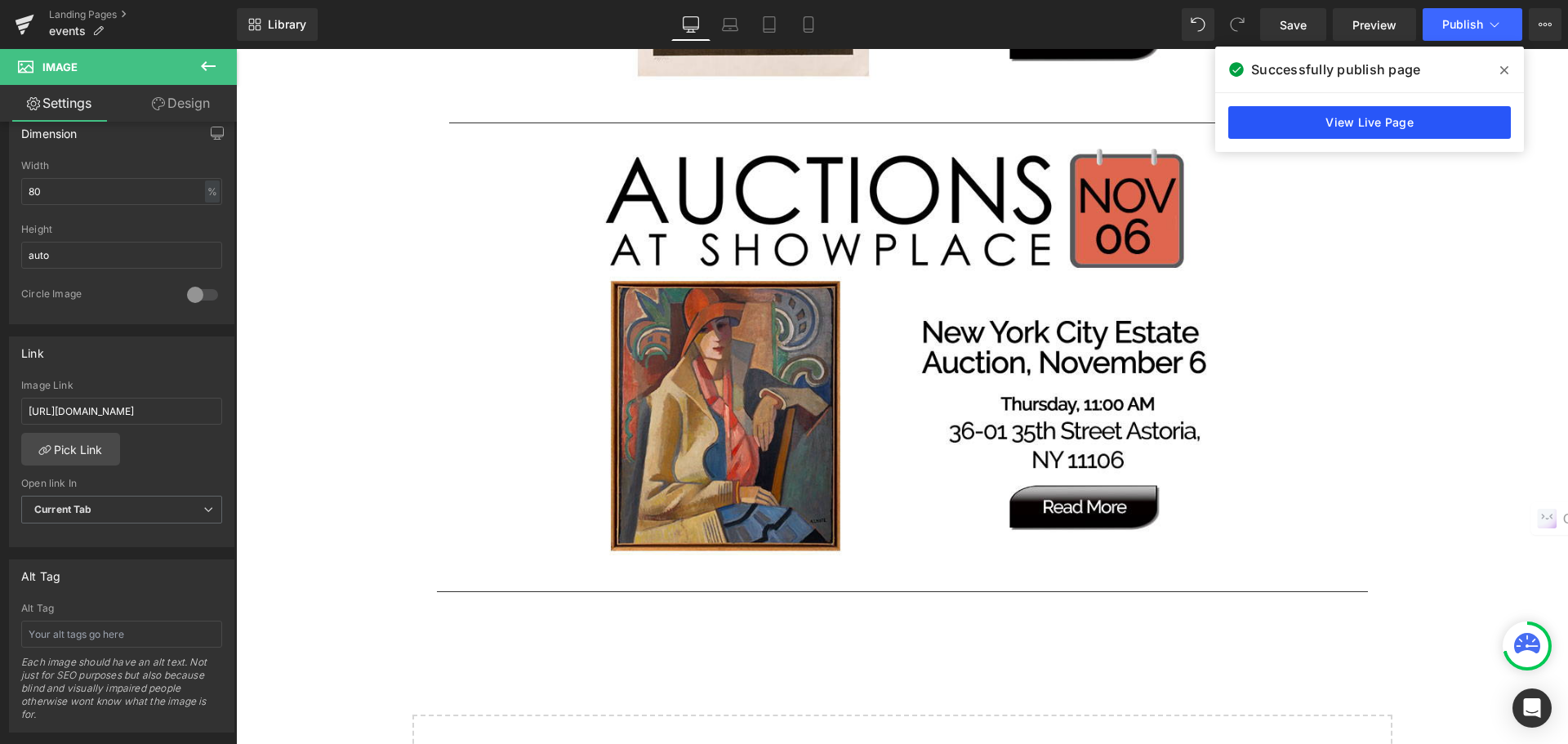
click at [1355, 129] on link "View Live Page" at bounding box center [1370, 123] width 283 height 33
